Goal: Information Seeking & Learning: Learn about a topic

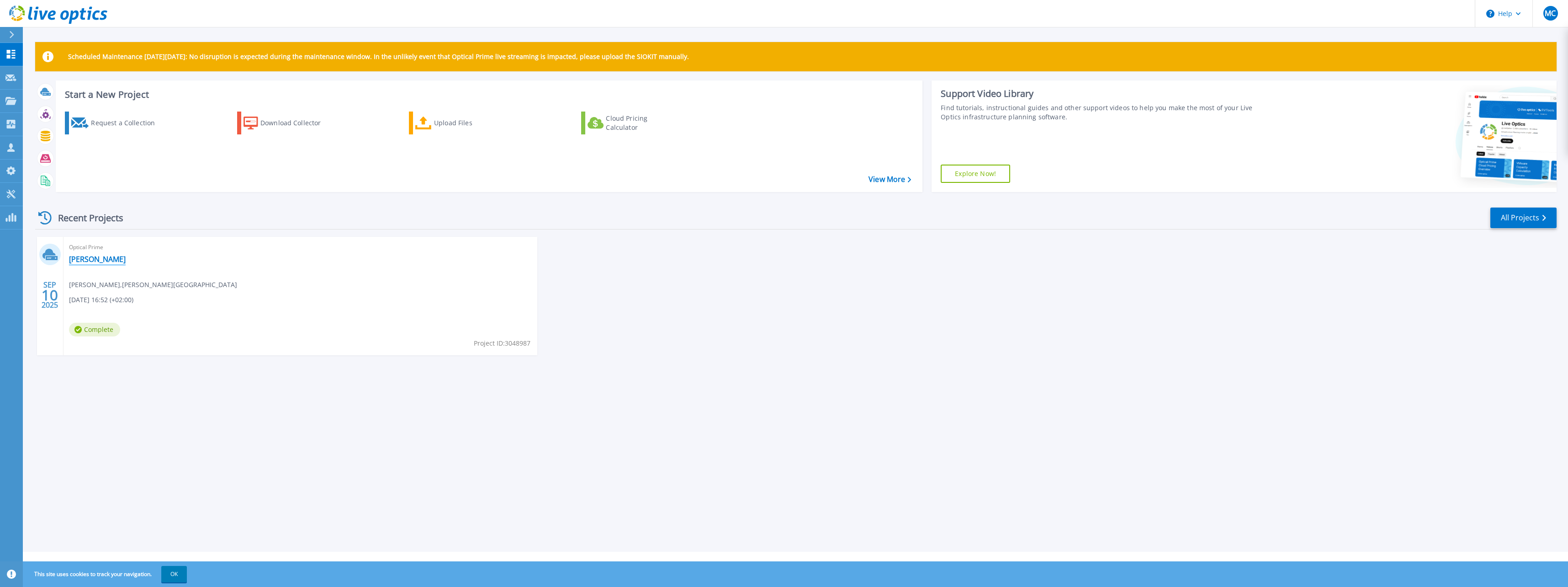
click at [94, 261] on link "[PERSON_NAME]" at bounding box center [97, 259] width 57 height 9
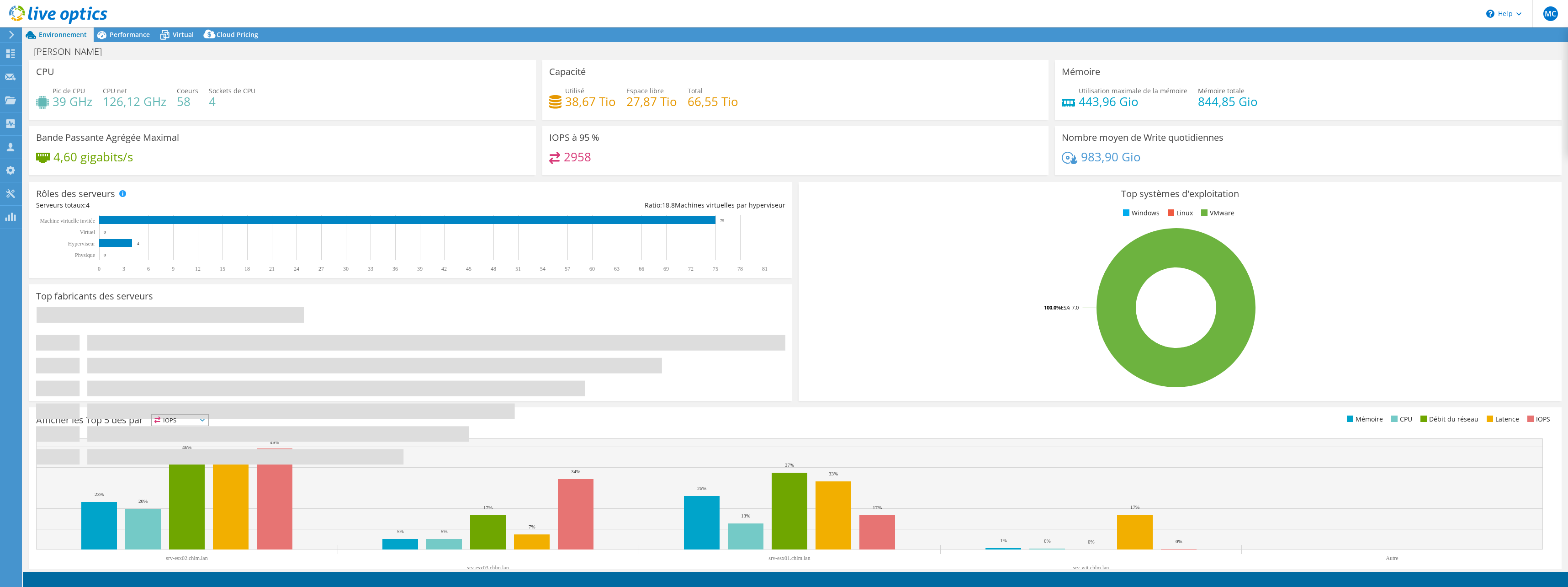
select select "USD"
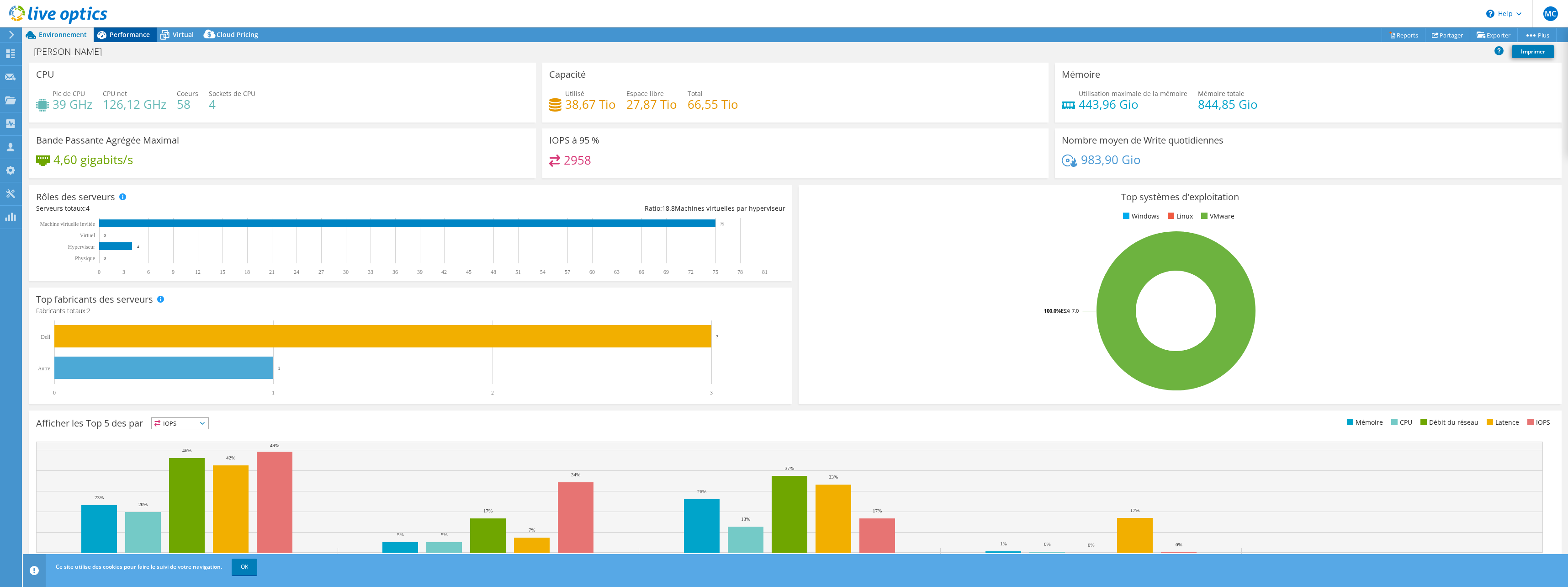
click at [131, 31] on span "Performance" at bounding box center [130, 35] width 40 height 9
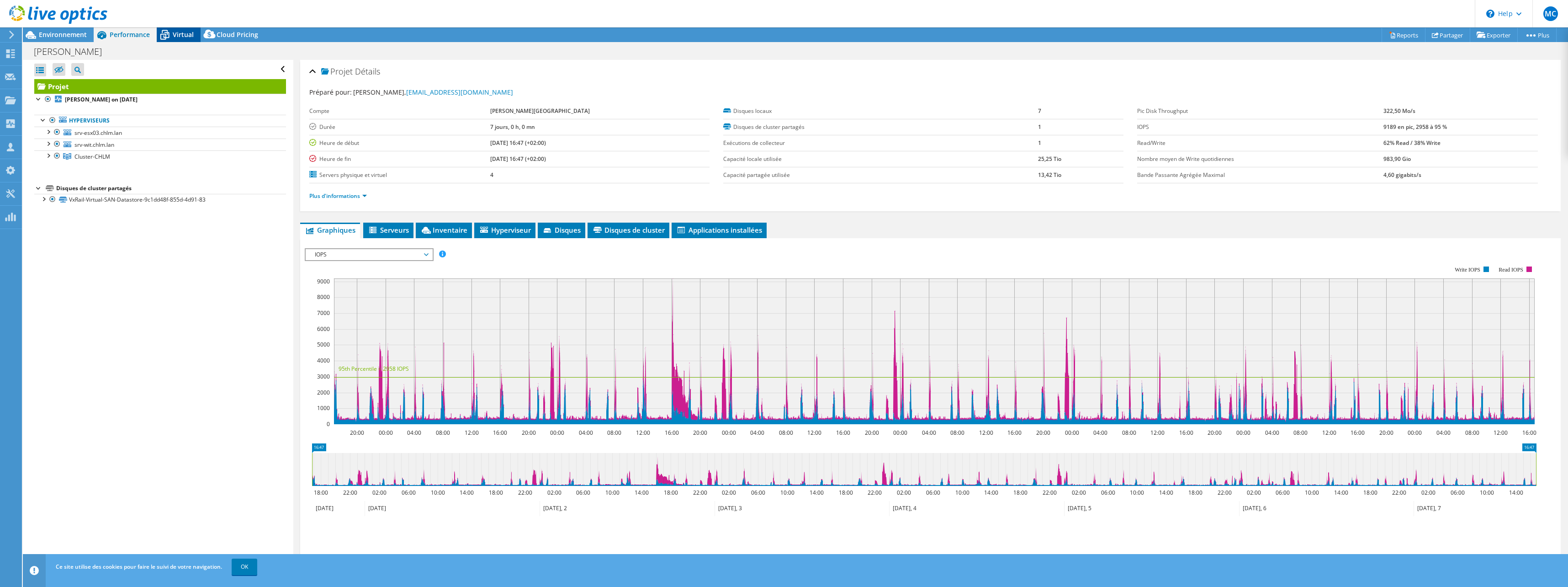
click at [173, 31] on span "Virtual" at bounding box center [183, 35] width 21 height 9
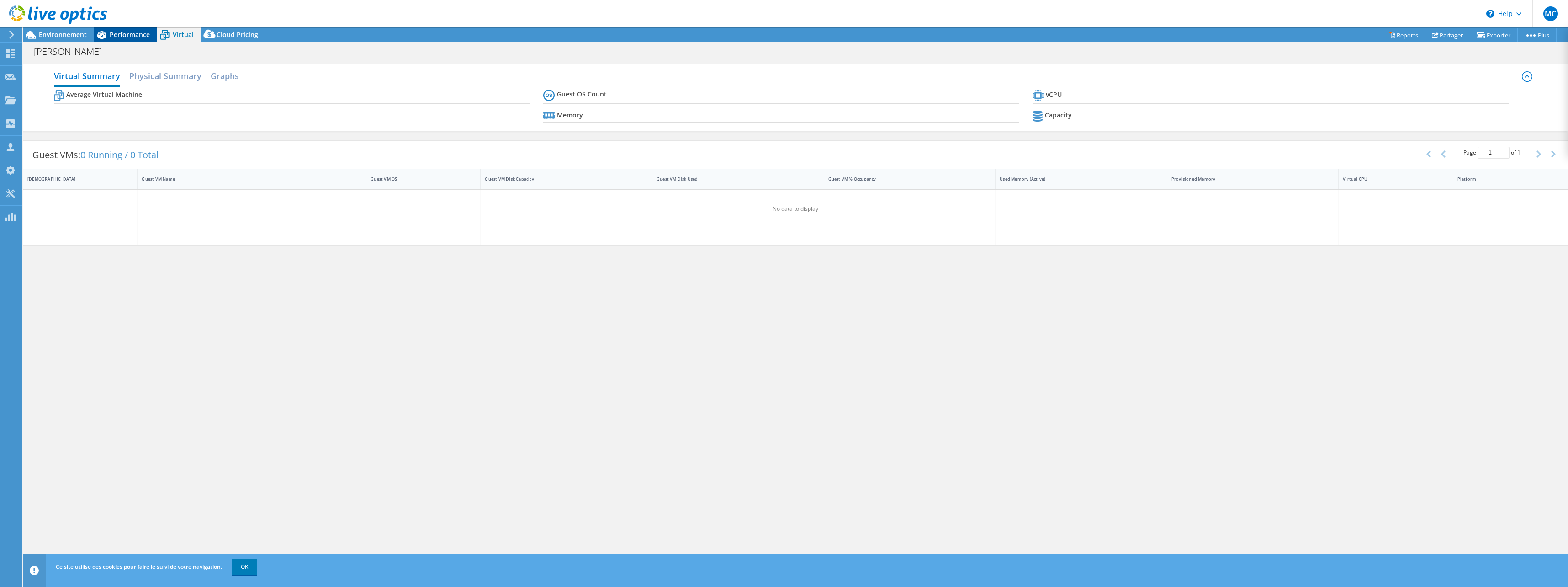
click at [133, 35] on span "Performance" at bounding box center [130, 35] width 40 height 9
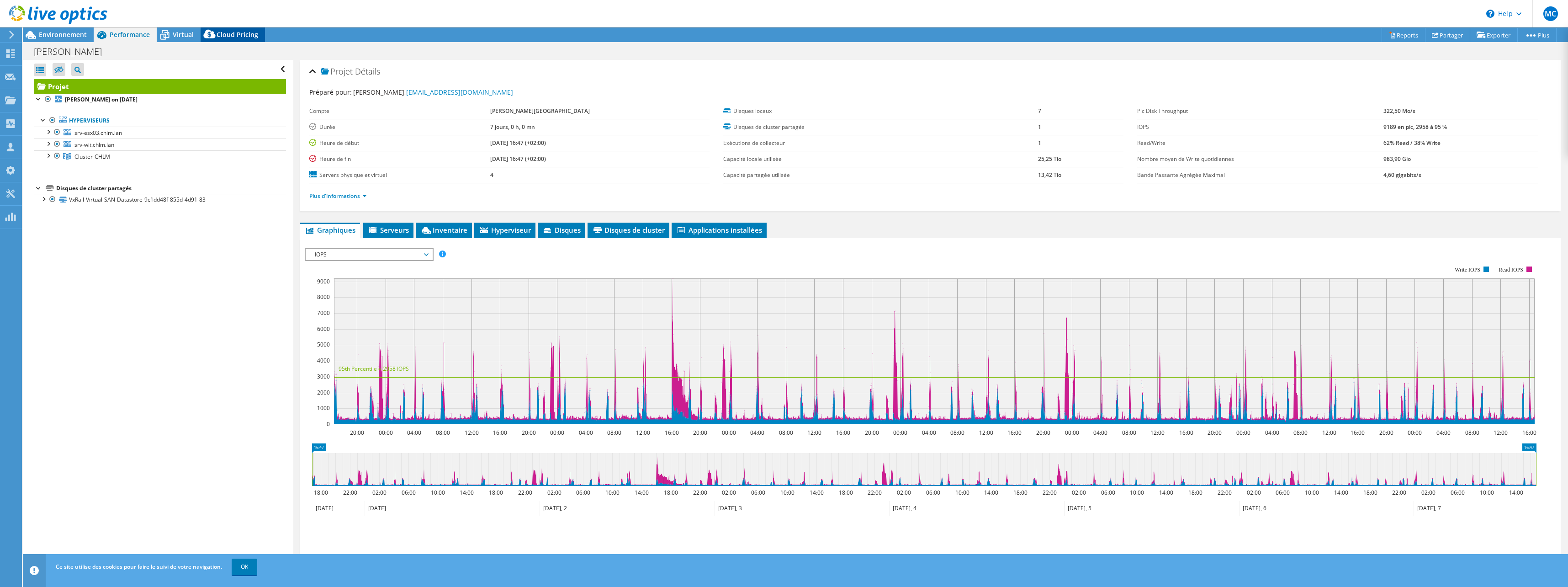
click at [219, 34] on span "Cloud Pricing" at bounding box center [237, 35] width 41 height 9
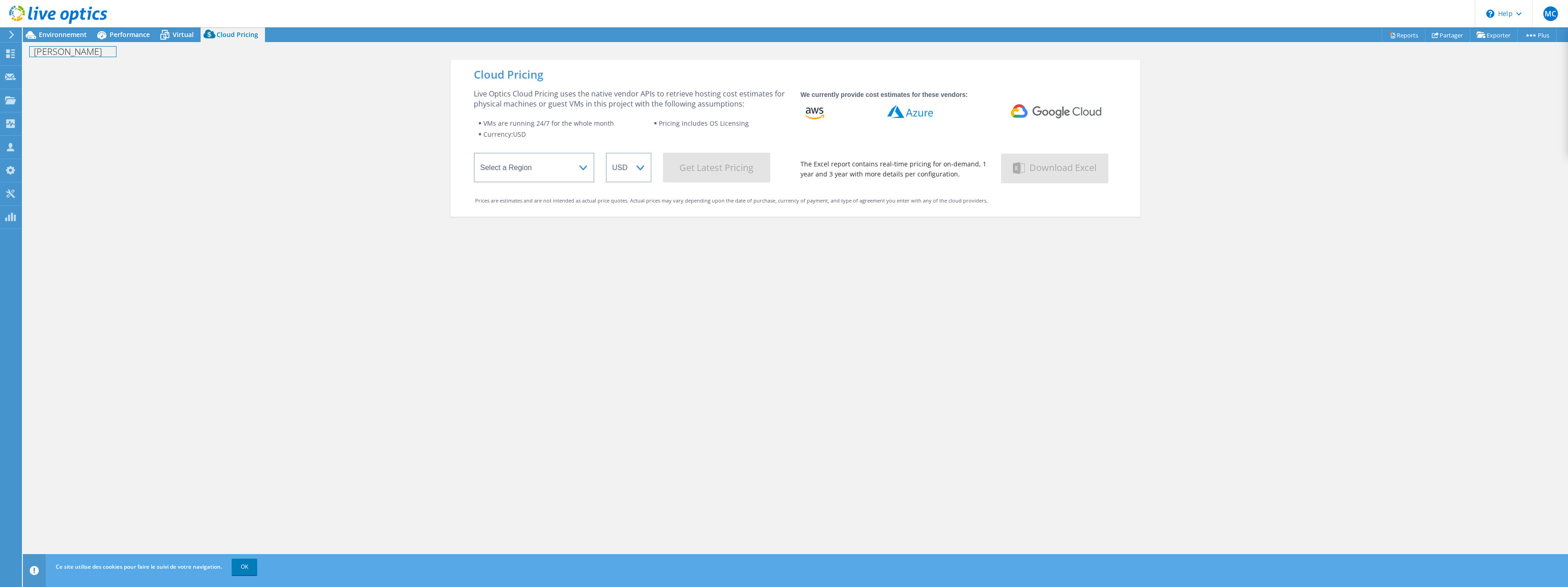
click at [45, 42] on div "CH la mure Imprimer" at bounding box center [796, 51] width 1545 height 18
click at [49, 37] on span "Environnement" at bounding box center [63, 35] width 48 height 9
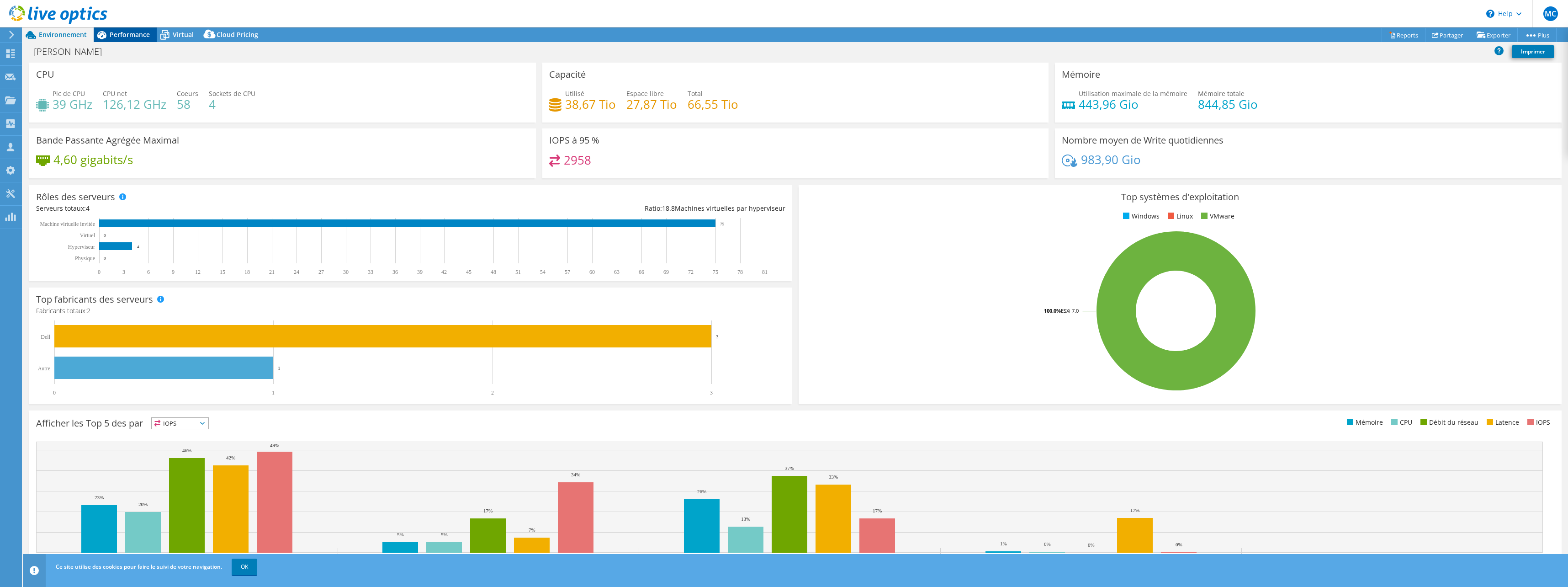
click at [117, 33] on span "Performance" at bounding box center [130, 35] width 40 height 9
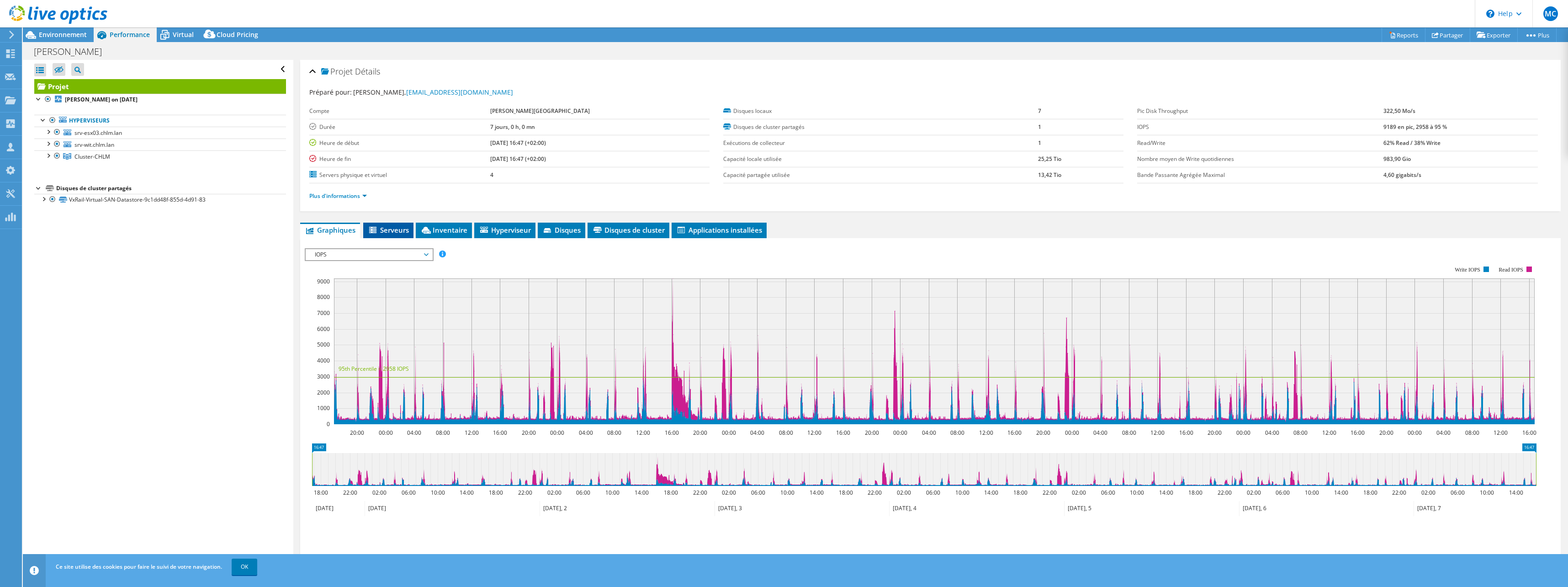
click at [390, 231] on span "Serveurs" at bounding box center [388, 230] width 41 height 9
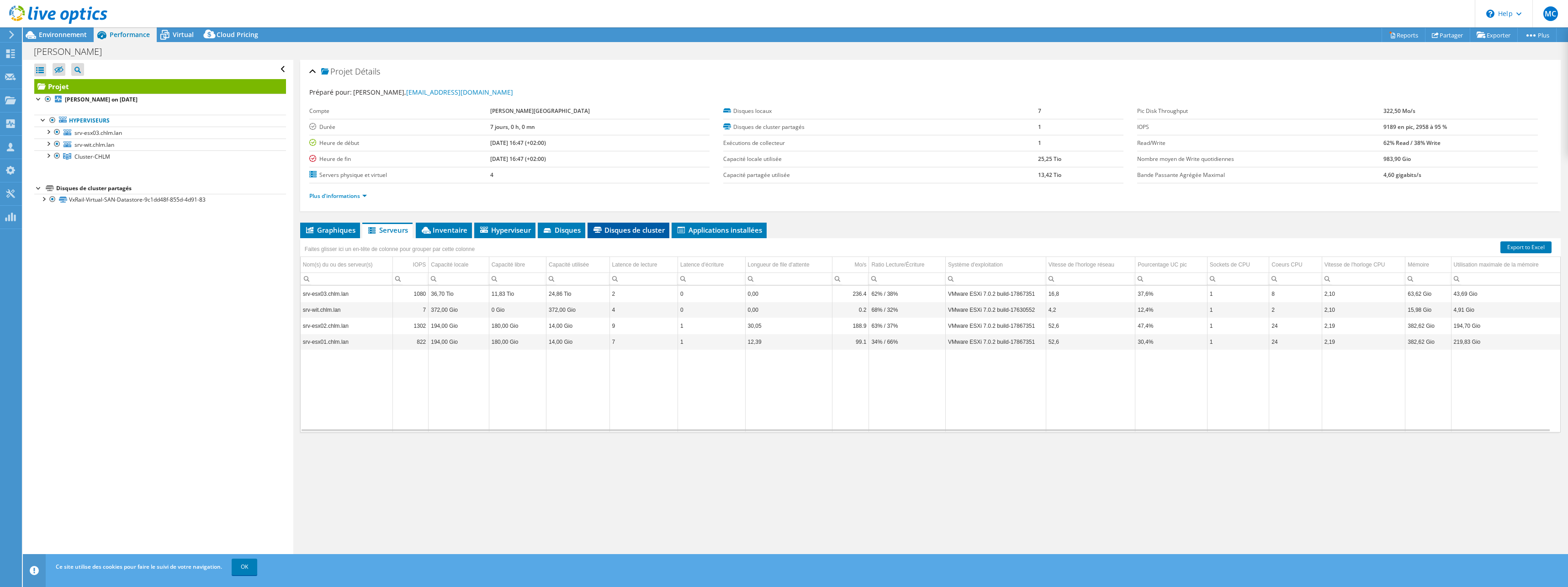
click at [615, 230] on span "Disques de cluster" at bounding box center [628, 230] width 72 height 9
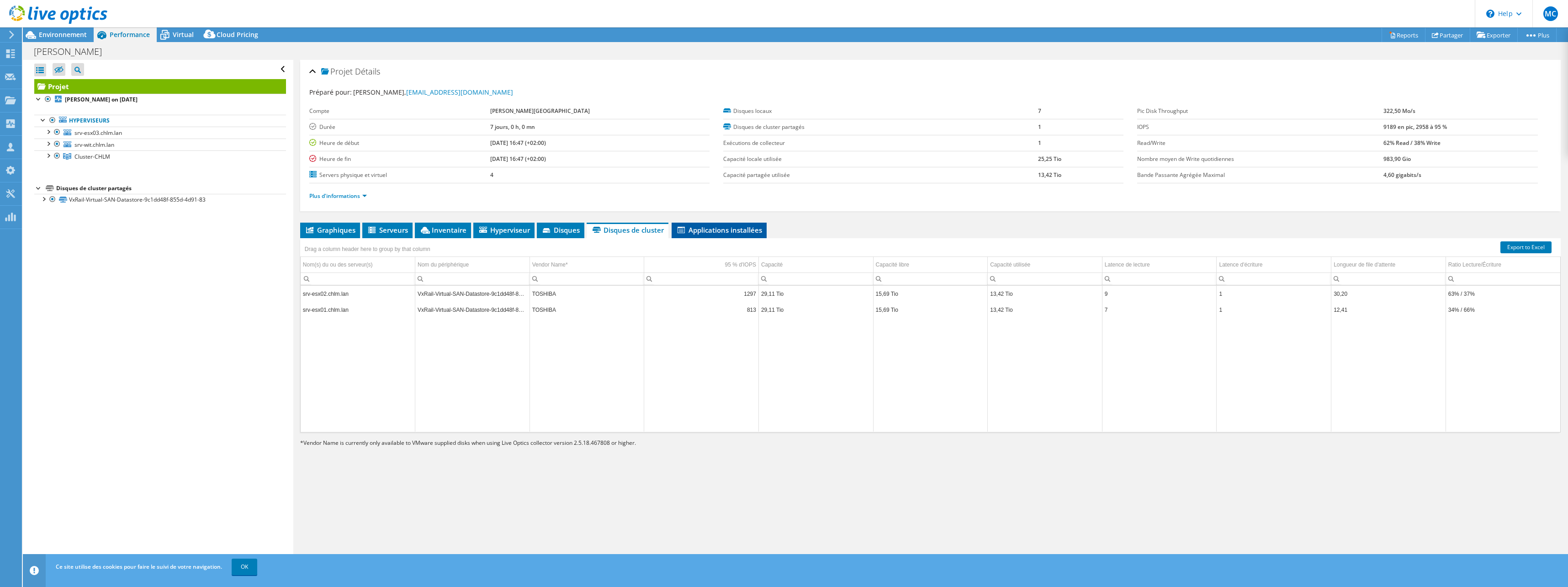
click at [698, 230] on span "Applications installées" at bounding box center [719, 230] width 86 height 9
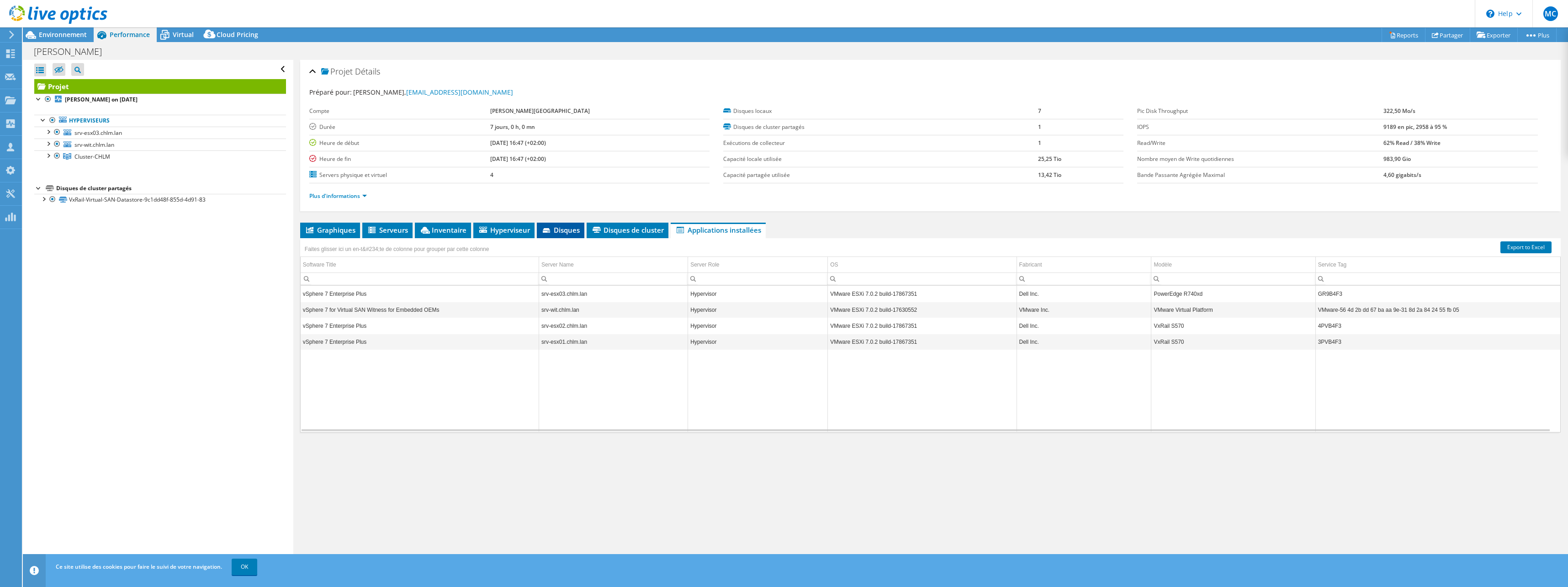
click at [555, 230] on span "Disques" at bounding box center [560, 230] width 38 height 9
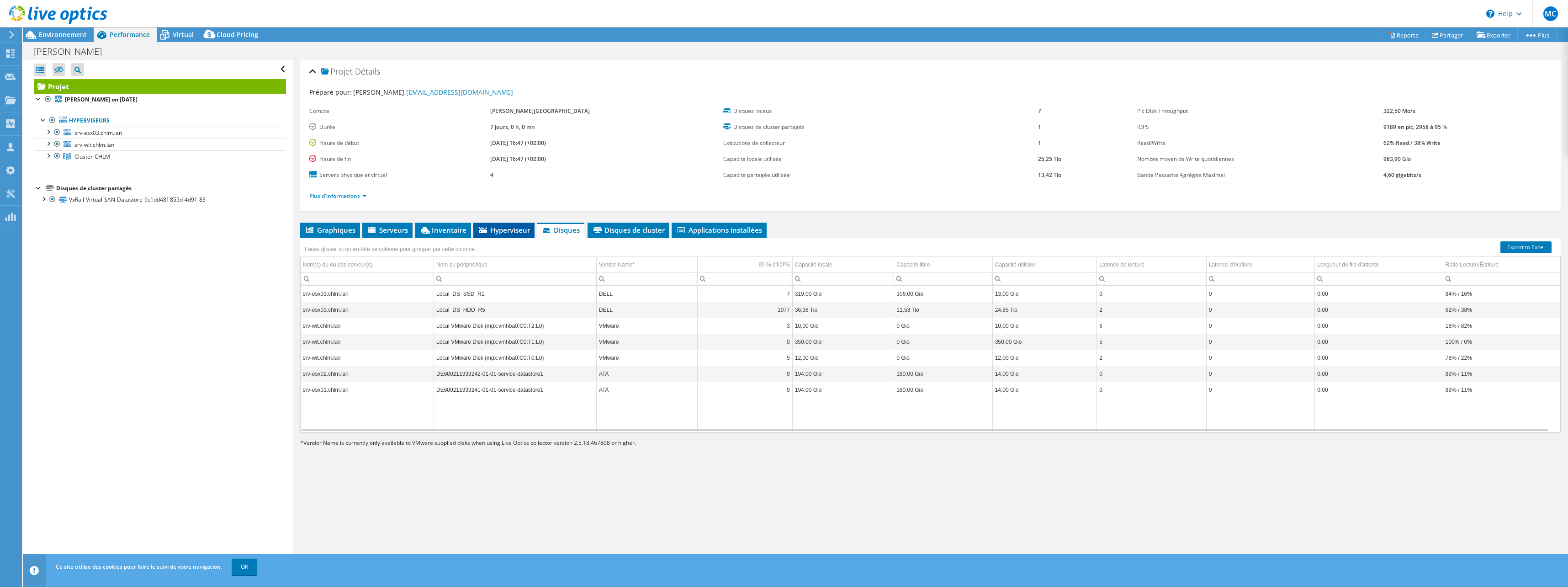
click at [503, 230] on span "Hyperviseur" at bounding box center [504, 230] width 52 height 9
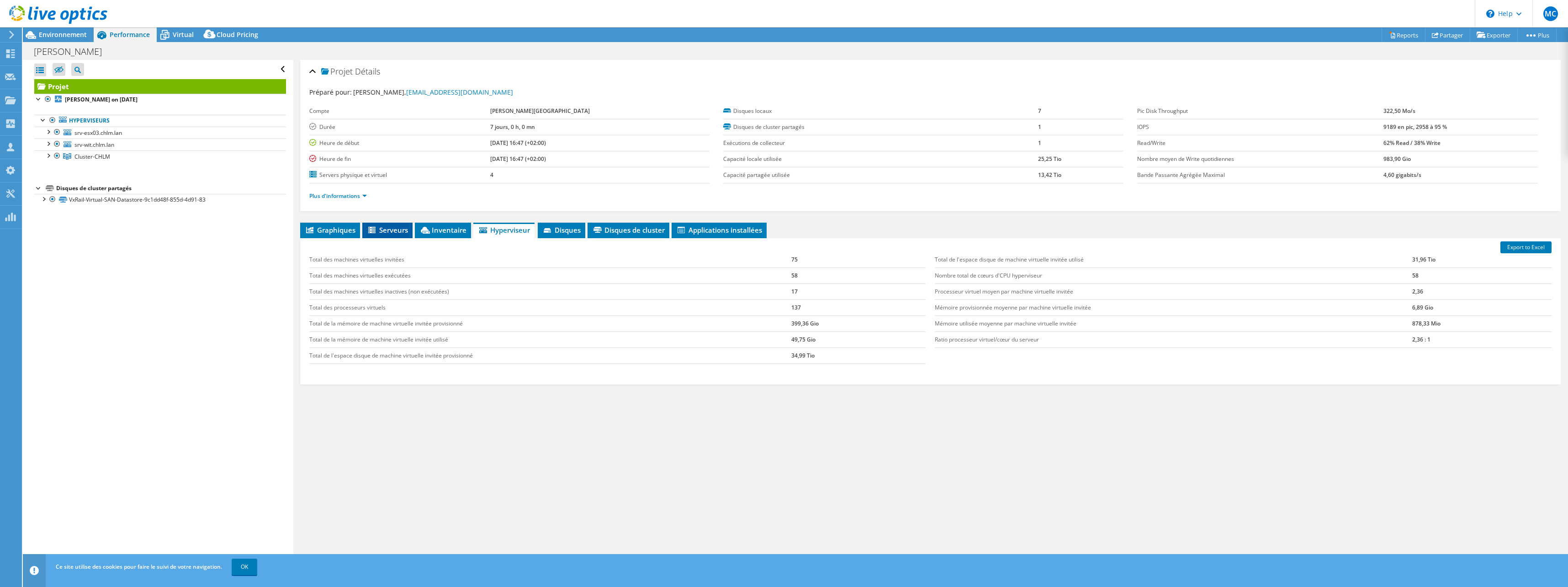
click at [391, 230] on span "Serveurs" at bounding box center [388, 230] width 41 height 9
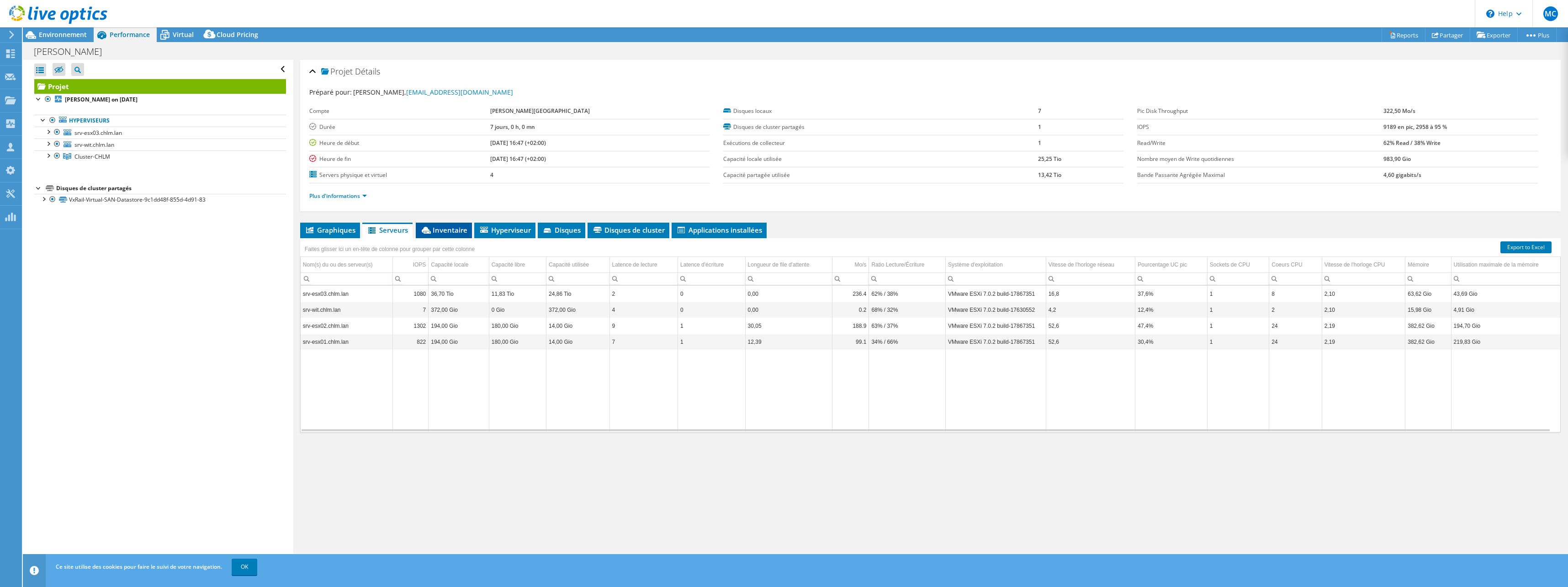
click at [437, 230] on span "Inventaire" at bounding box center [444, 230] width 47 height 9
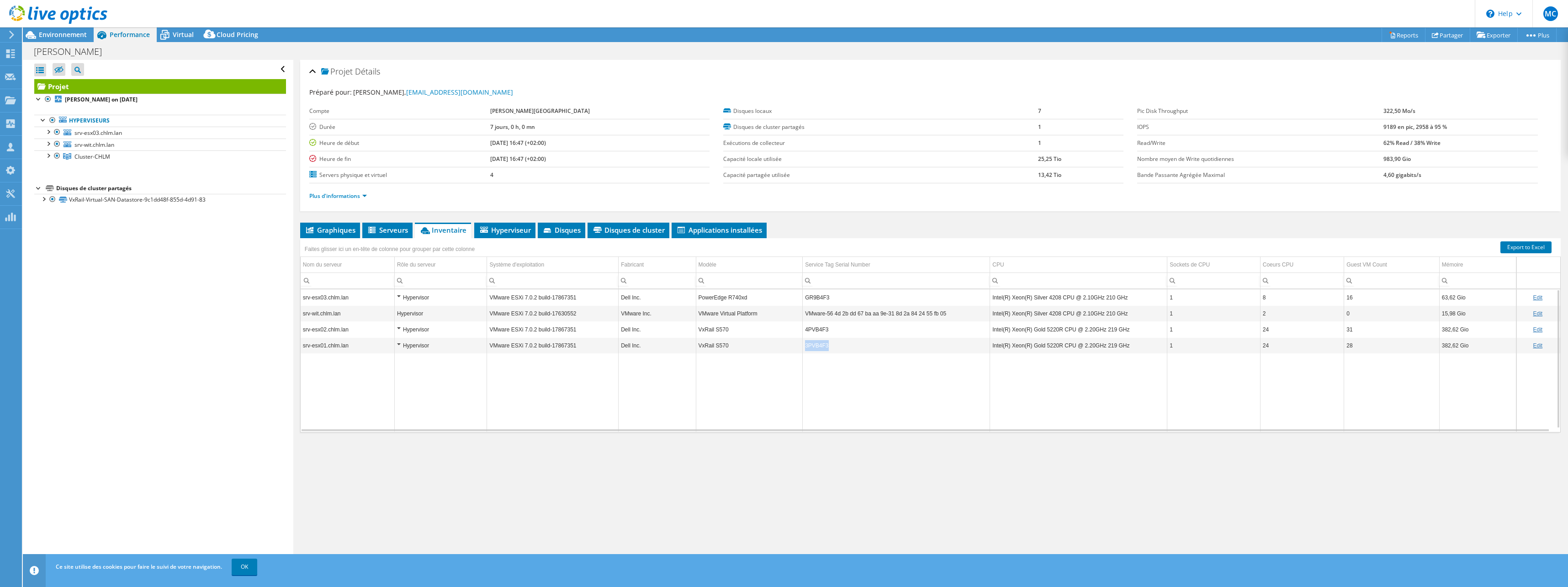
drag, startPoint x: 835, startPoint y: 345, endPoint x: 802, endPoint y: 346, distance: 33.0
click at [803, 346] on td "3PVB4F3" at bounding box center [897, 345] width 187 height 16
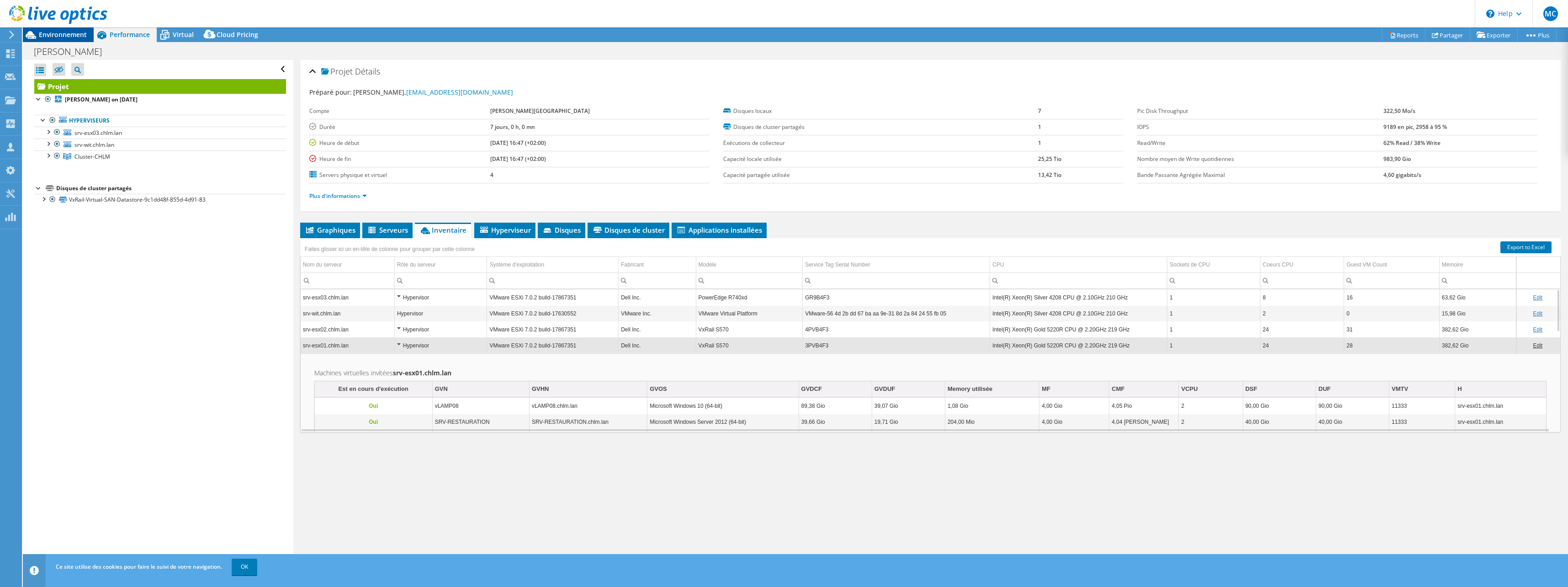
click at [62, 37] on span "Environnement" at bounding box center [63, 35] width 48 height 9
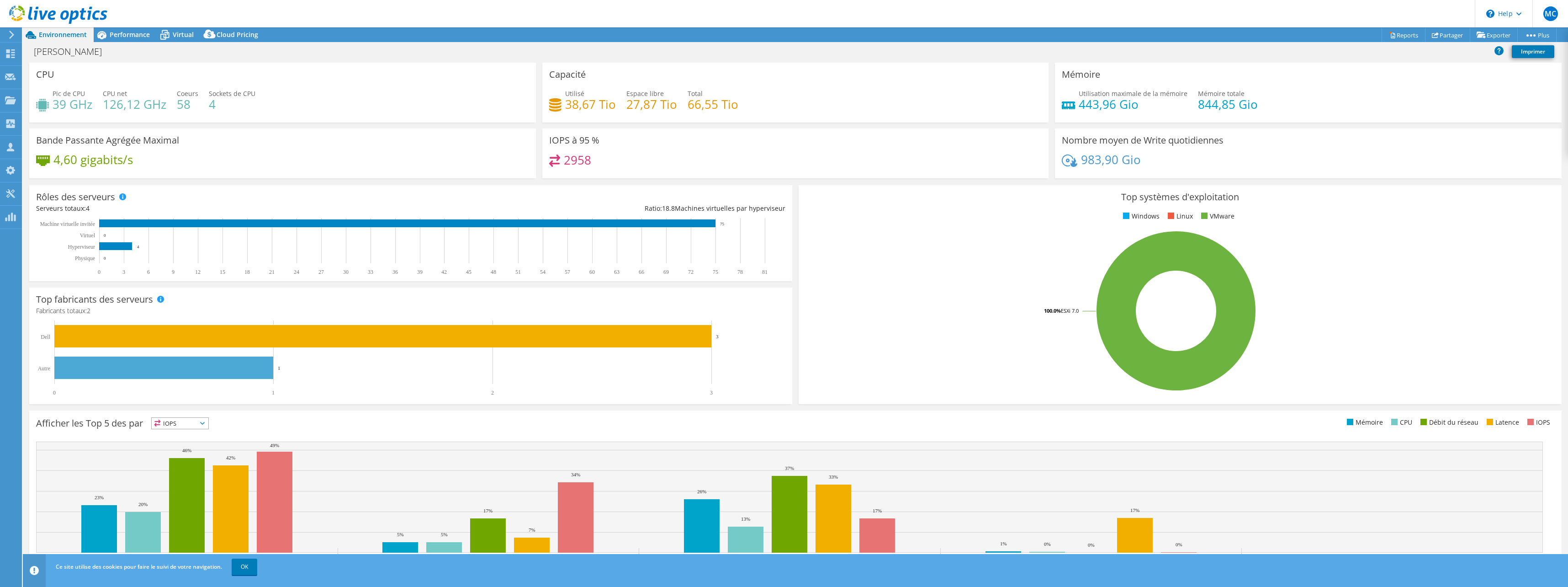
click at [623, 104] on div "Utilisé 38,67 Tio Espace libre 27,87 Tio Total 66,55 Tio" at bounding box center [796, 104] width 493 height 30
click at [580, 91] on span "Utilisé" at bounding box center [575, 93] width 19 height 9
click at [122, 37] on span "Performance" at bounding box center [130, 35] width 40 height 9
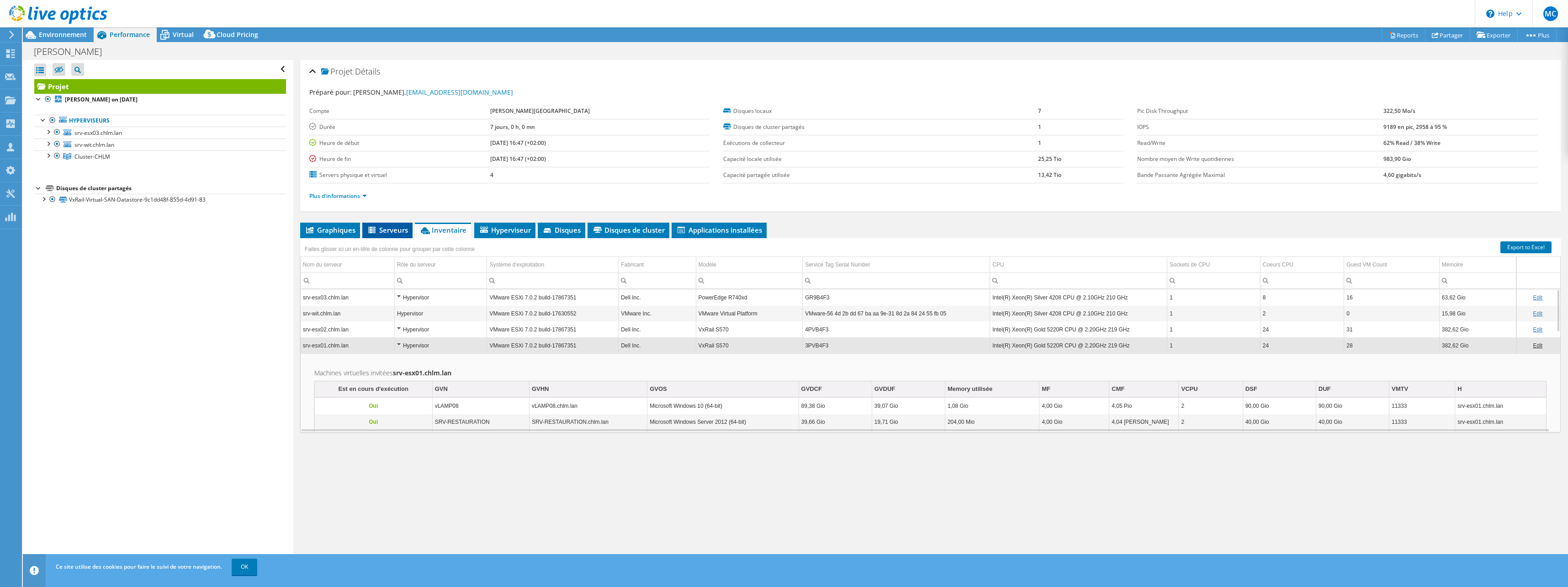
click at [391, 230] on span "Serveurs" at bounding box center [388, 230] width 41 height 9
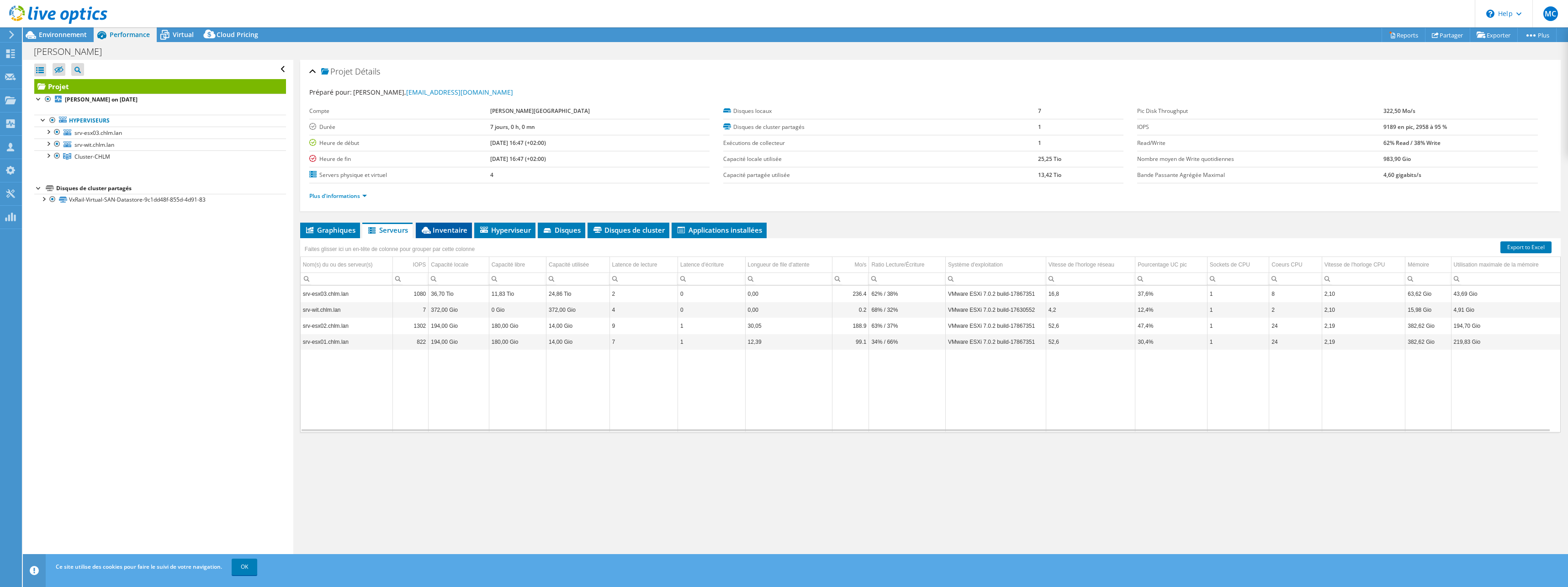
click at [442, 228] on span "Inventaire" at bounding box center [444, 230] width 47 height 9
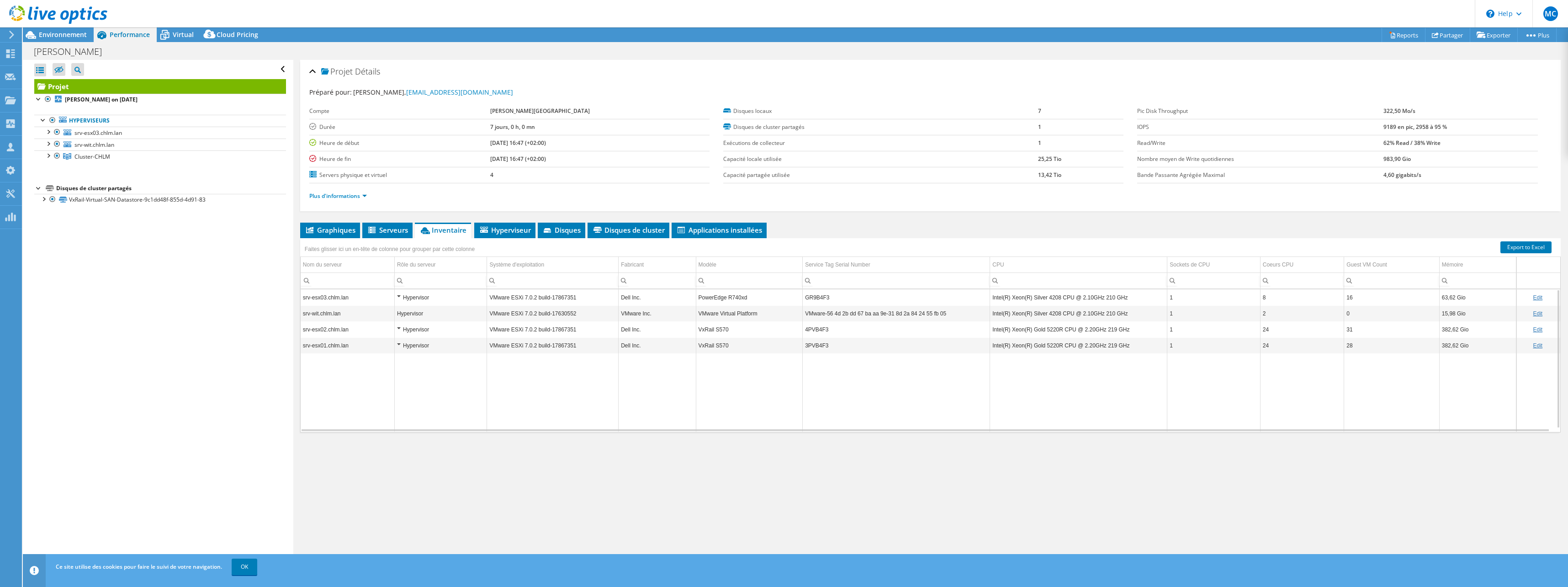
click at [715, 329] on td "VxRail S570" at bounding box center [749, 329] width 107 height 16
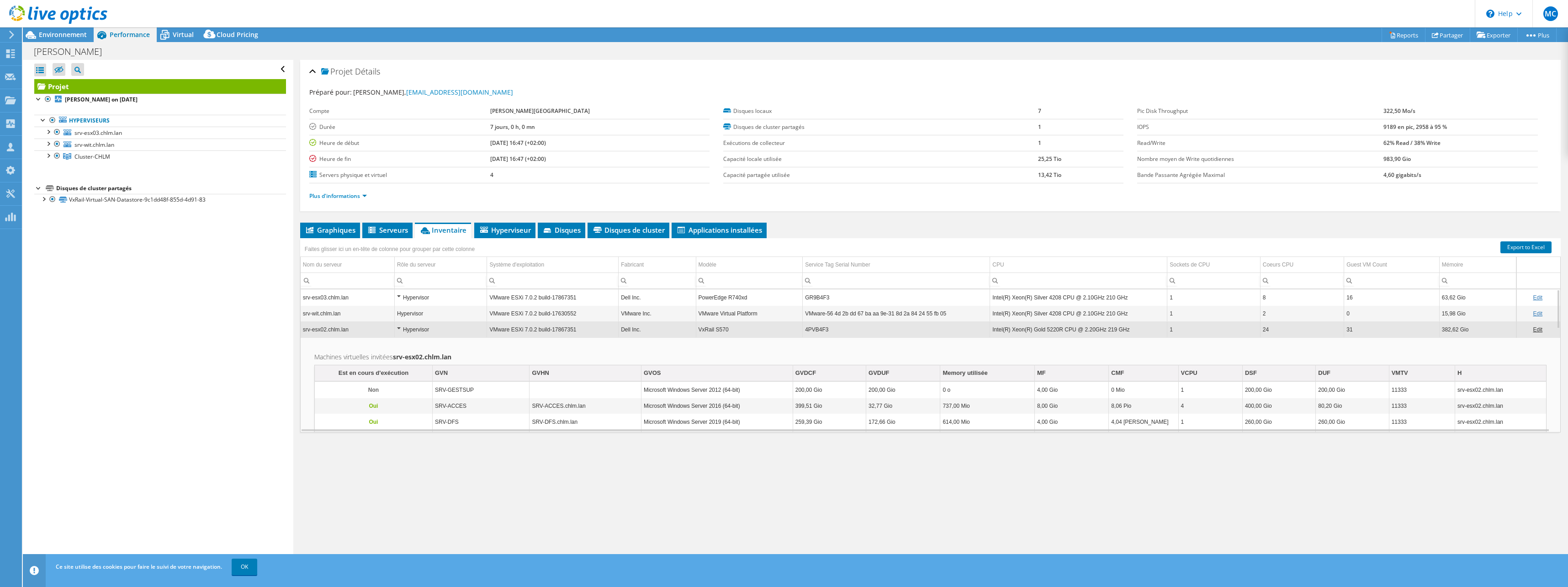
click at [1533, 329] on link "Edit" at bounding box center [1538, 329] width 10 height 7
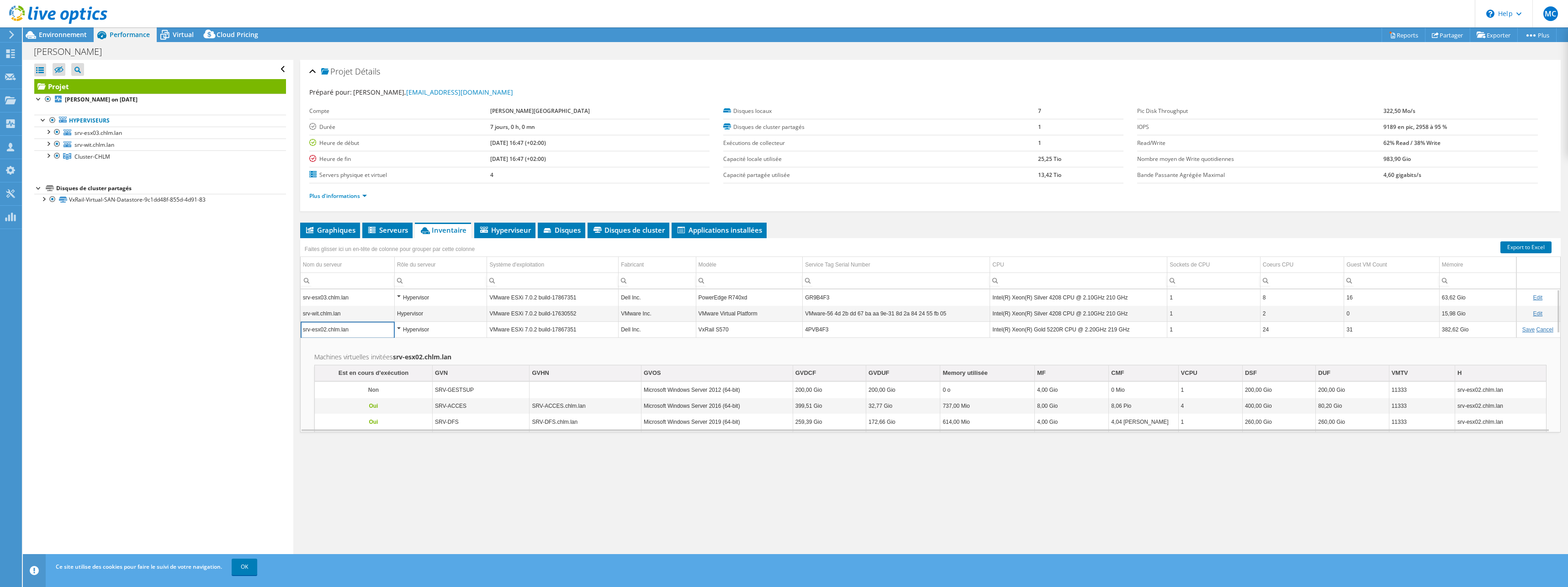
click at [1443, 219] on div "Projet Détails Préparé pour: Nicolas PAYAN, npayan@ch-lamure.fr Compte CH La Mu…" at bounding box center [930, 314] width 1274 height 509
click at [1542, 327] on link "Cancel" at bounding box center [1545, 329] width 17 height 7
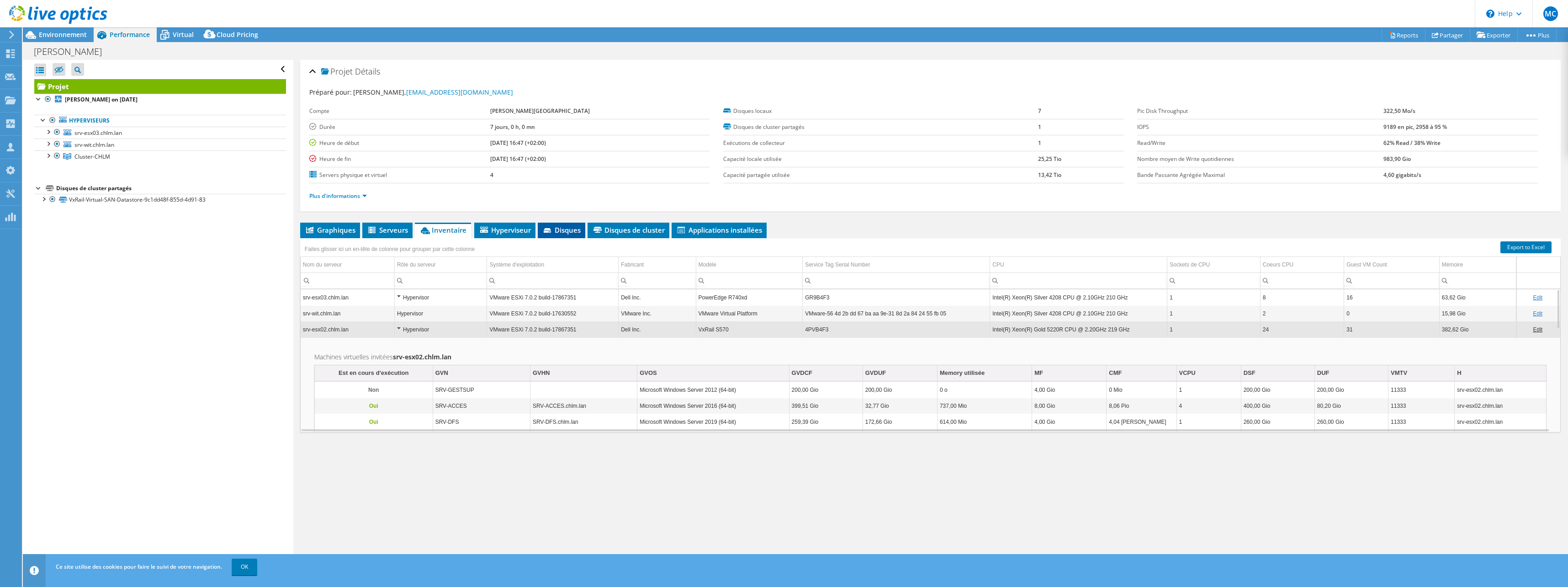
click at [558, 235] on li "Disques" at bounding box center [561, 231] width 47 height 16
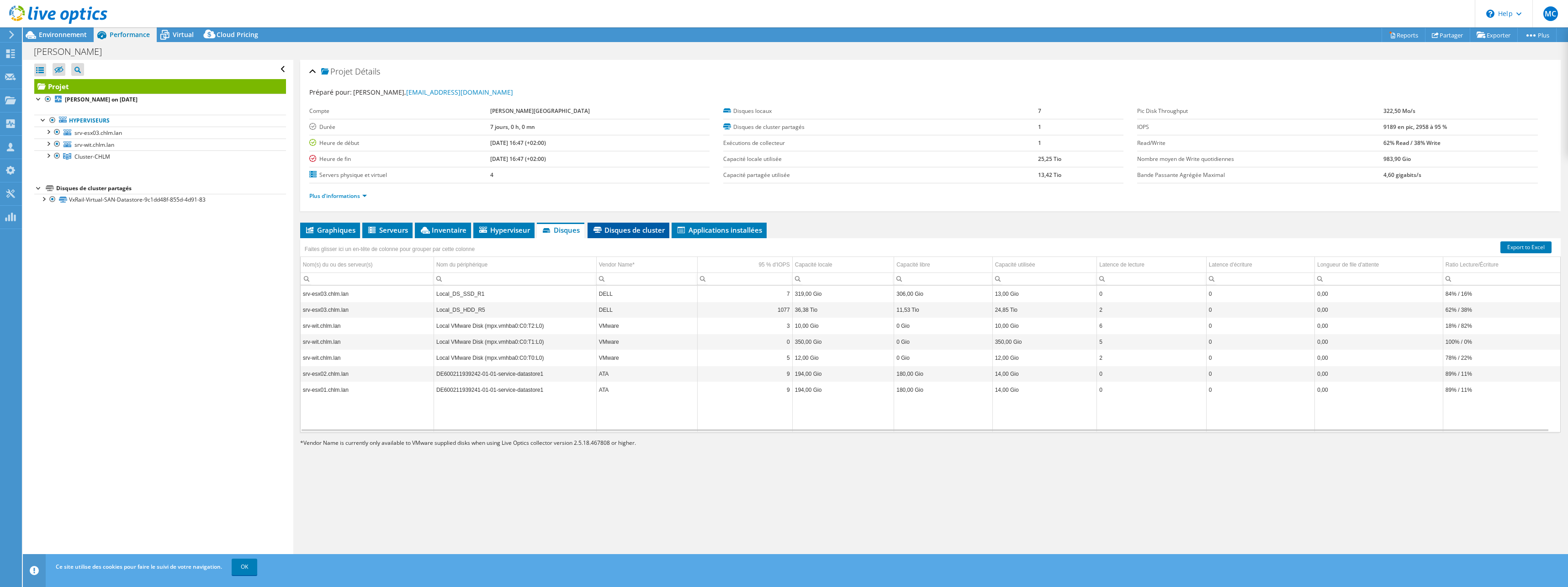
click at [615, 227] on span "Disques de cluster" at bounding box center [628, 230] width 72 height 9
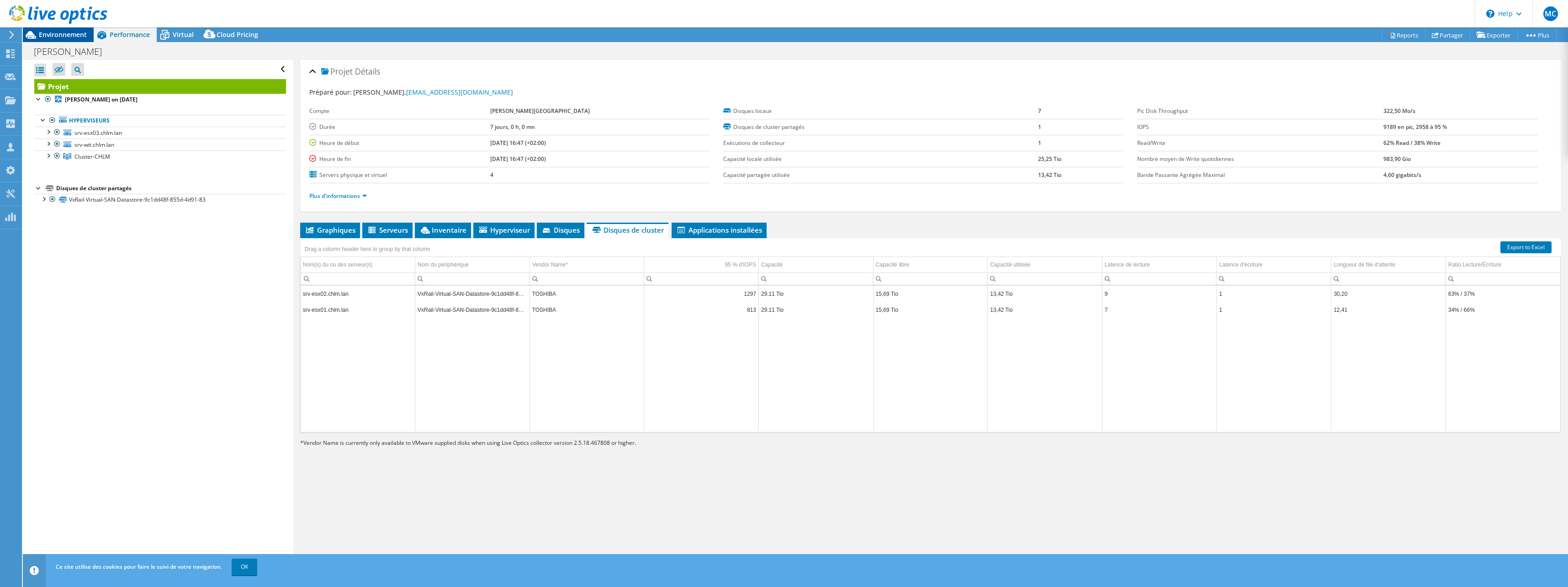
click at [80, 30] on span "Environnement" at bounding box center [63, 35] width 48 height 9
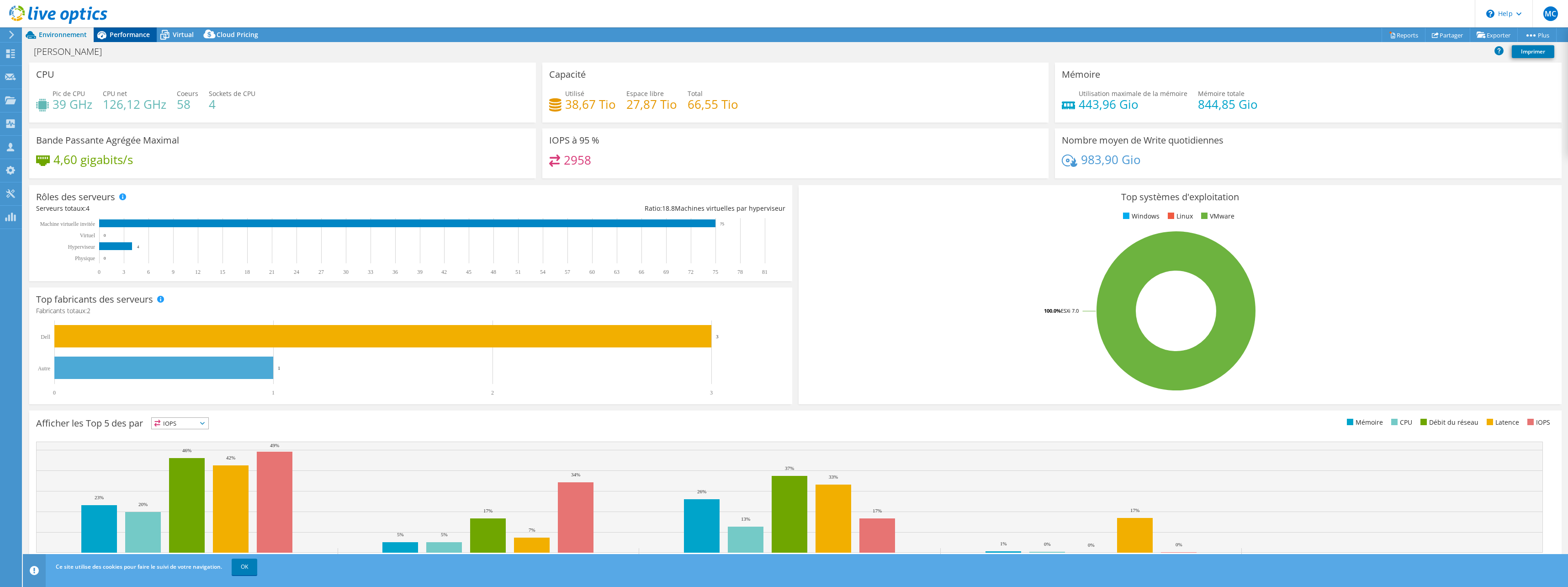
click at [134, 33] on span "Performance" at bounding box center [130, 35] width 40 height 9
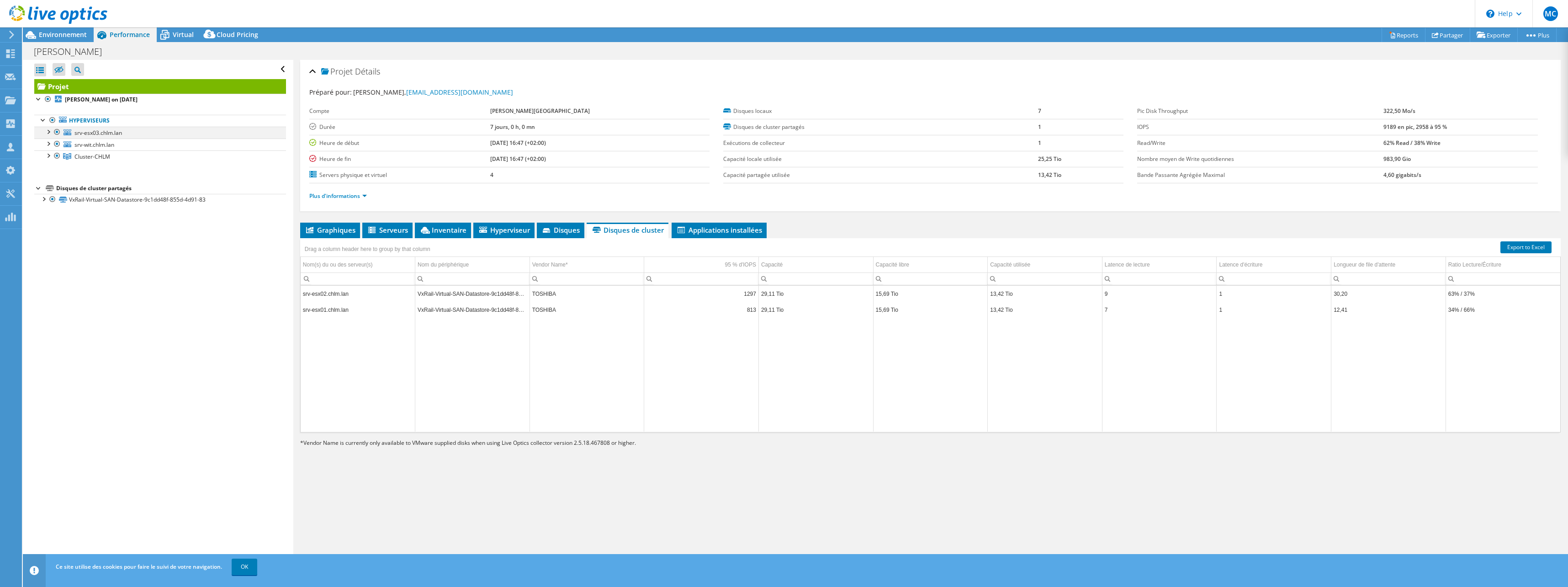
click at [51, 133] on div at bounding box center [47, 131] width 9 height 9
